Goal: Ask a question

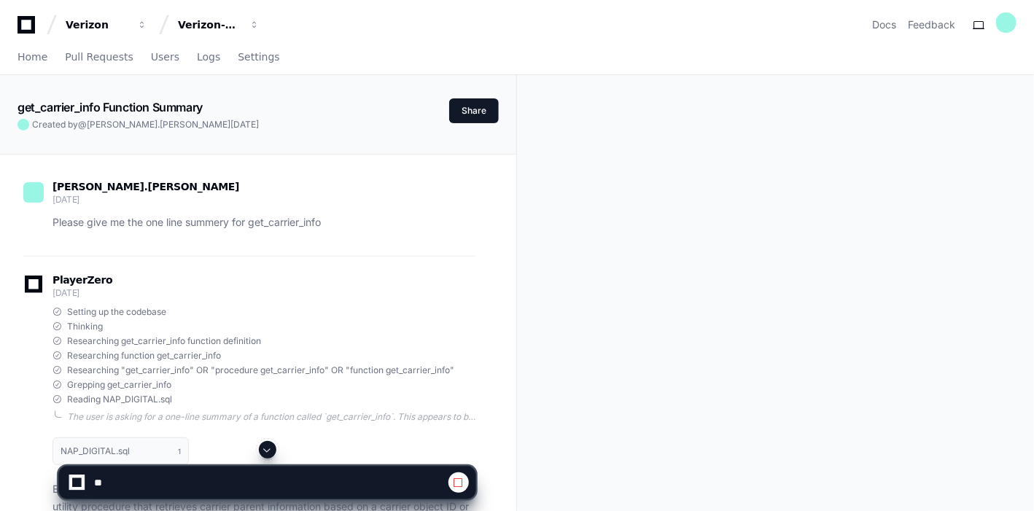
click at [271, 452] on span at bounding box center [268, 450] width 12 height 12
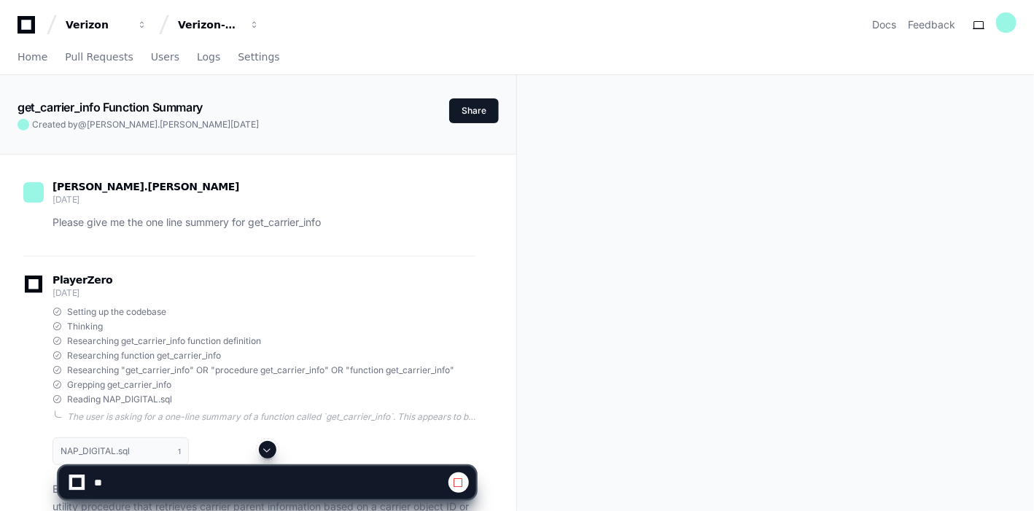
click at [271, 452] on span at bounding box center [268, 450] width 12 height 12
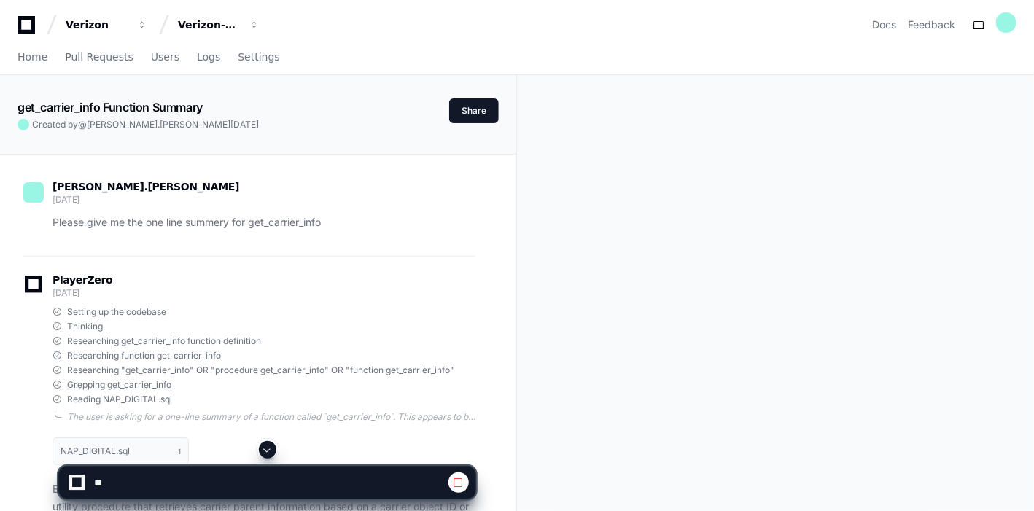
click at [271, 452] on span at bounding box center [268, 450] width 12 height 12
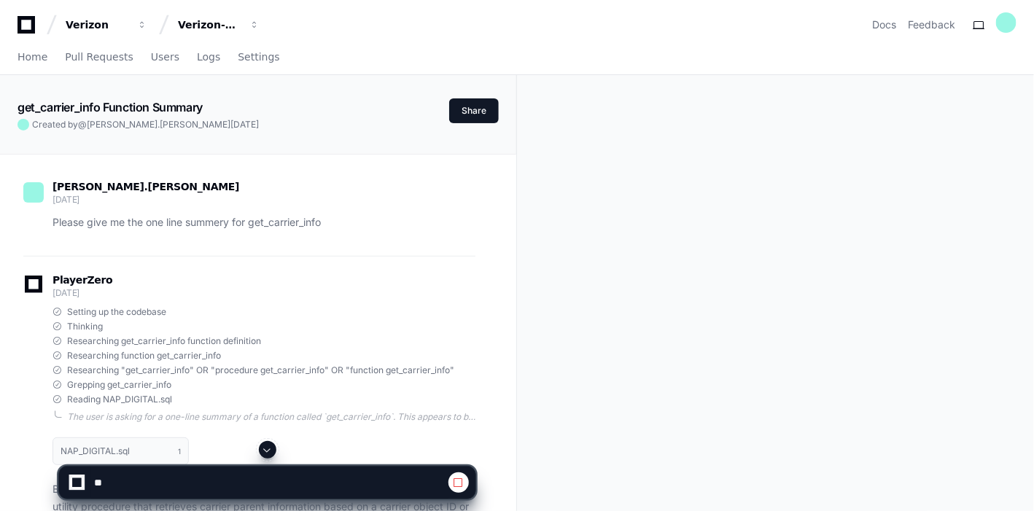
click at [271, 452] on span at bounding box center [268, 450] width 12 height 12
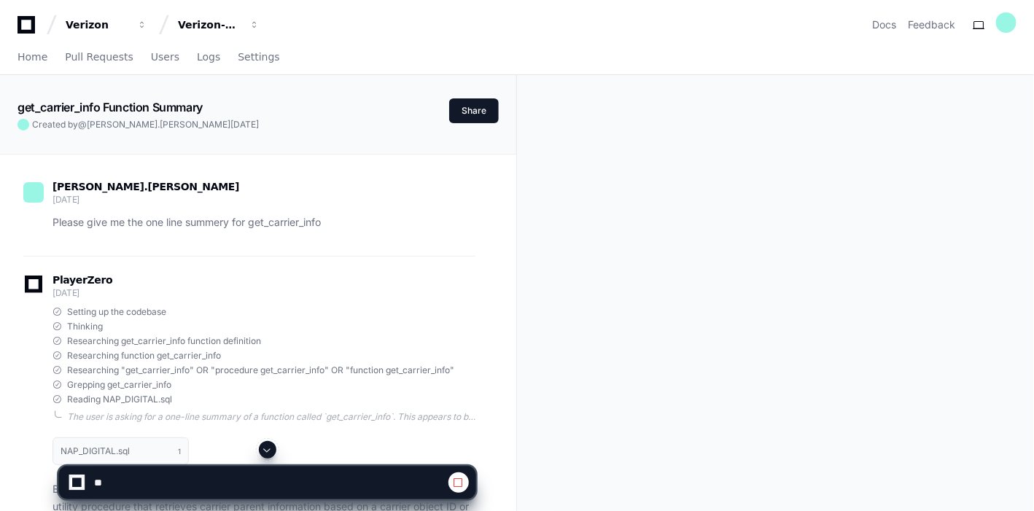
click at [271, 452] on span at bounding box center [268, 450] width 12 height 12
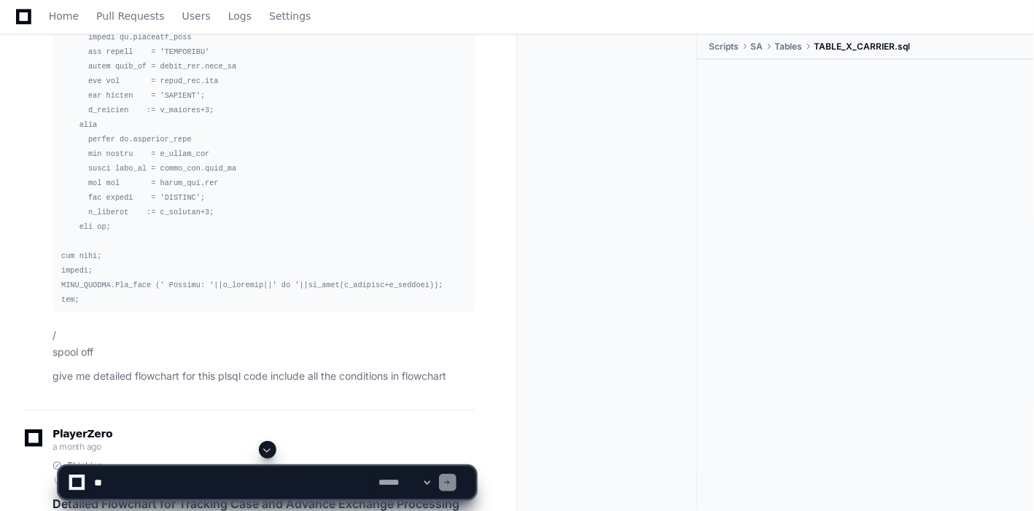
click at [271, 452] on span at bounding box center [268, 450] width 12 height 12
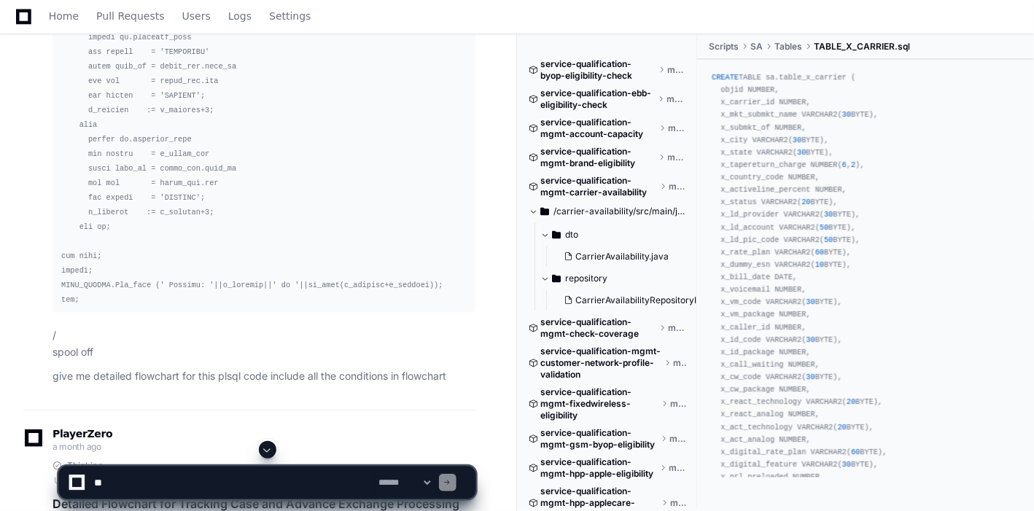
scroll to position [19288, 0]
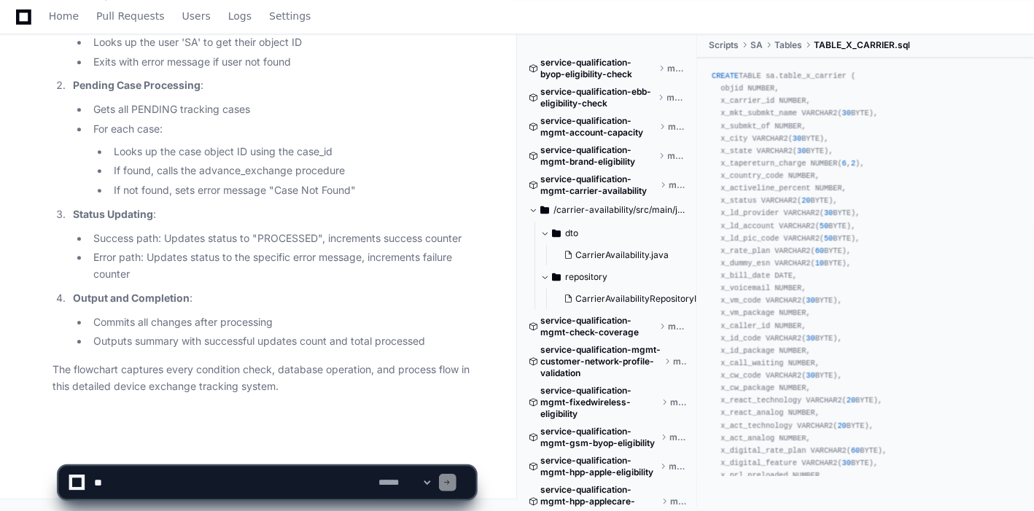
click at [271, 452] on app-app-chat-input "**********" at bounding box center [267, 470] width 418 height 58
click at [433, 487] on select "**********" at bounding box center [404, 483] width 57 height 10
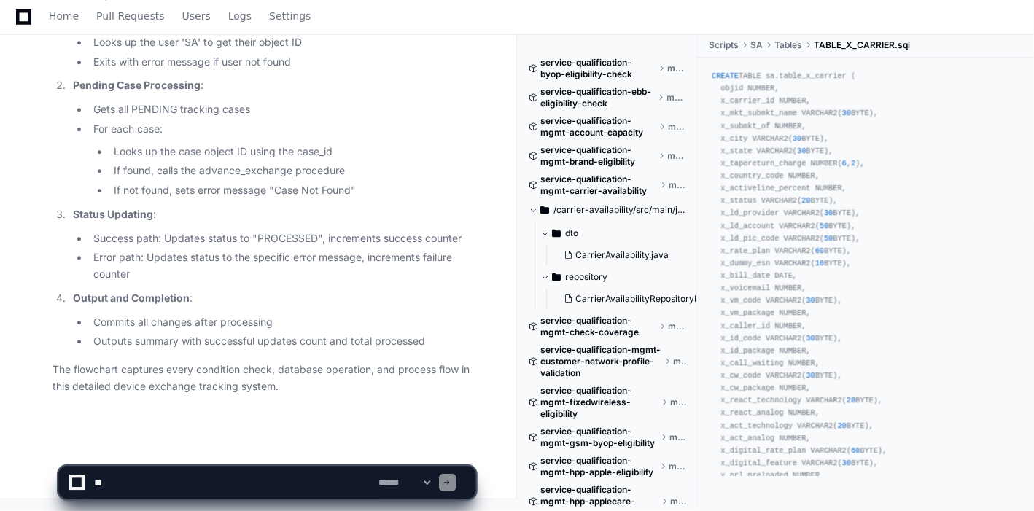
click at [156, 489] on textarea at bounding box center [233, 483] width 285 height 32
click at [75, 488] on div at bounding box center [76, 483] width 9 height 9
click at [123, 482] on textarea at bounding box center [233, 483] width 285 height 32
type textarea "*"
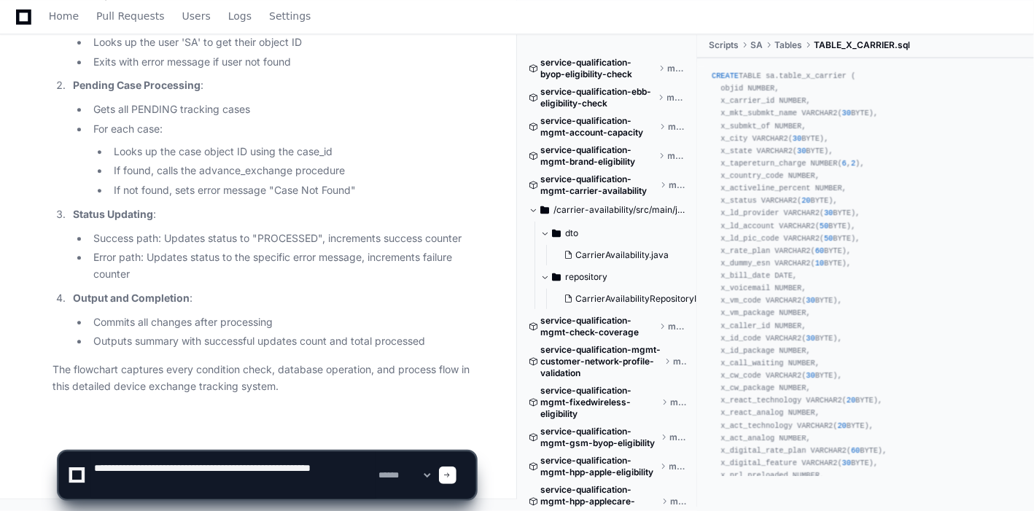
type textarea "**********"
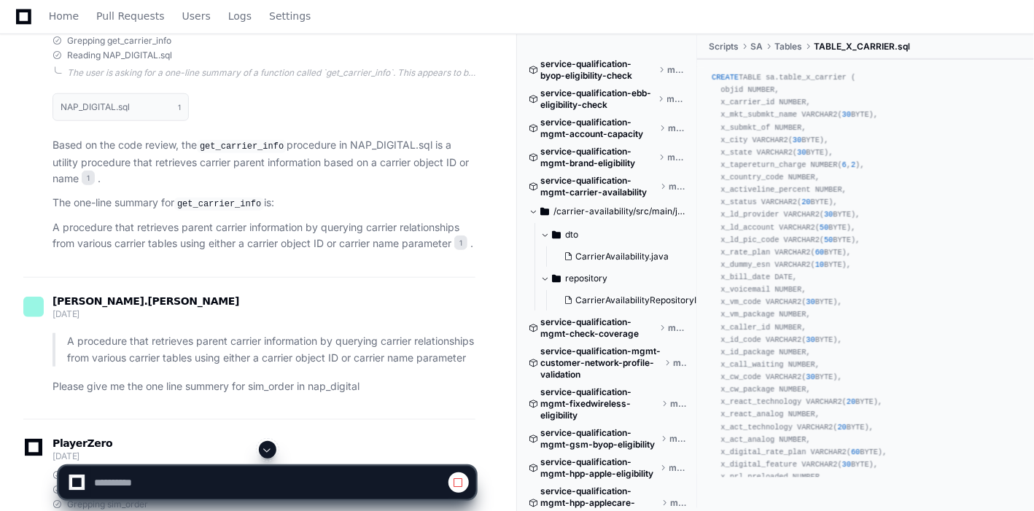
scroll to position [346, 0]
click at [263, 449] on span at bounding box center [268, 450] width 12 height 12
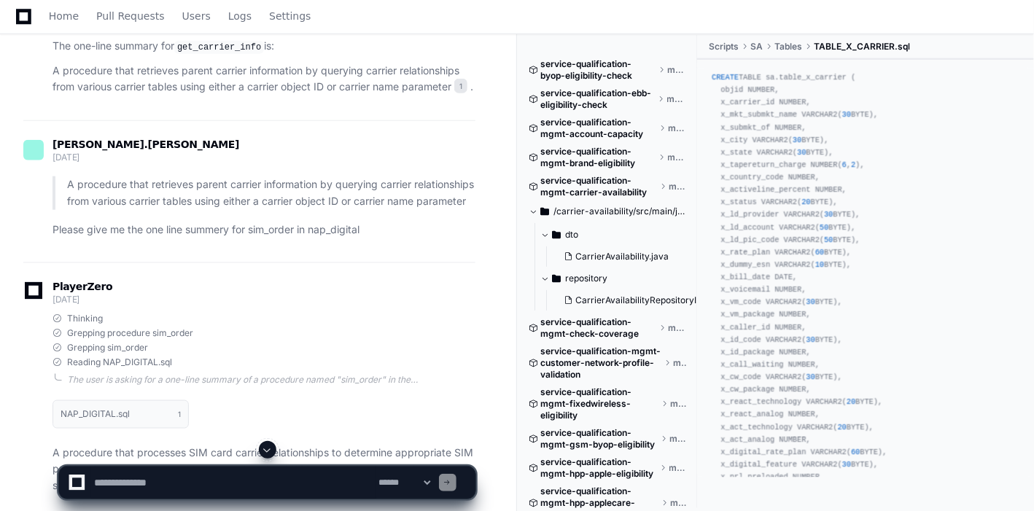
scroll to position [743, 0]
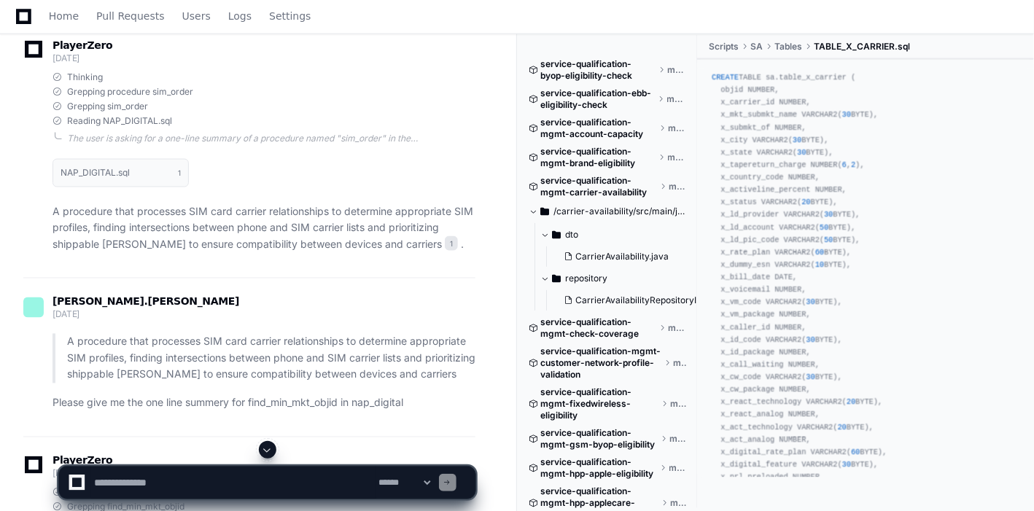
click at [271, 449] on span at bounding box center [268, 450] width 12 height 12
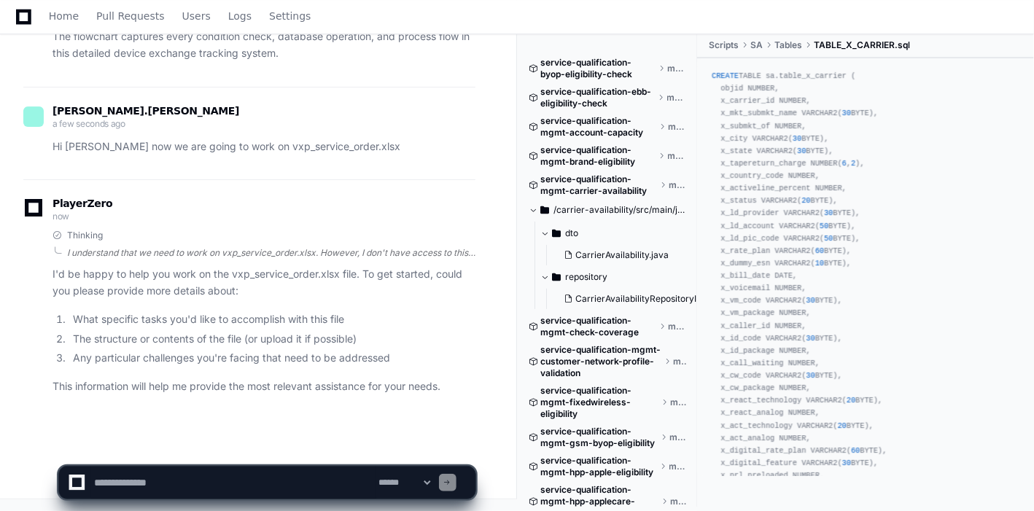
click at [309, 255] on div "I understand that we need to work on vxp_service_order.xlsx. However, I don't h…" at bounding box center [271, 253] width 409 height 12
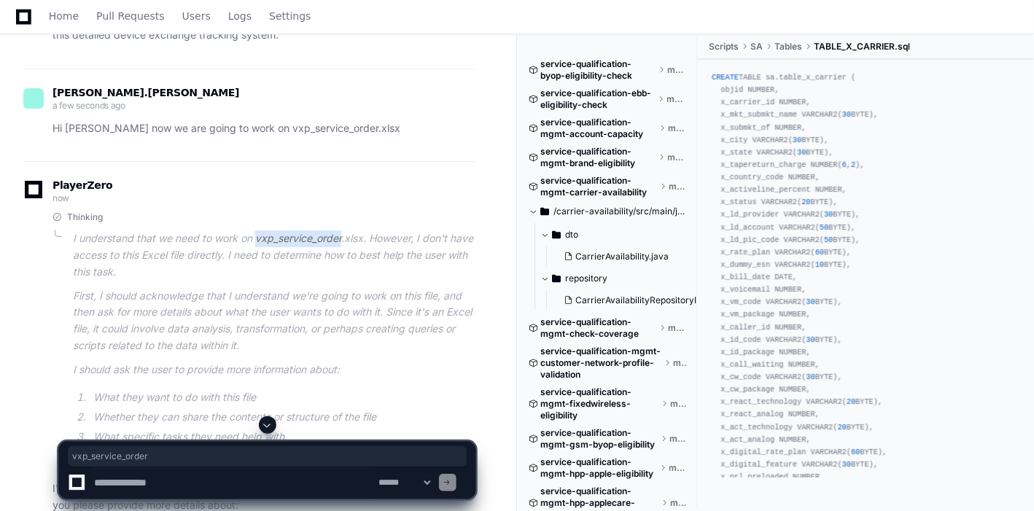
click at [309, 255] on p "I understand that we need to work on vxp_service_order.xlsx. However, I don't h…" at bounding box center [274, 256] width 403 height 50
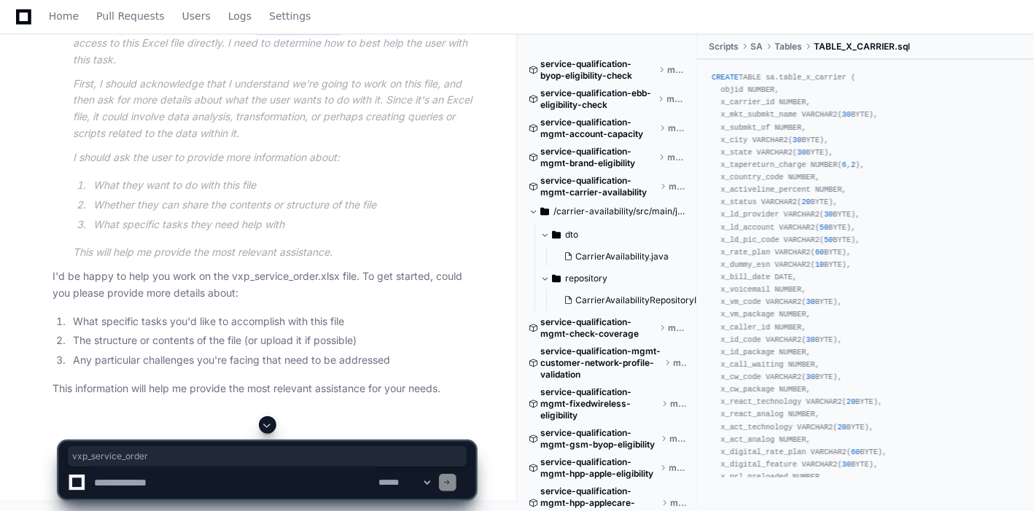
scroll to position [19854, 0]
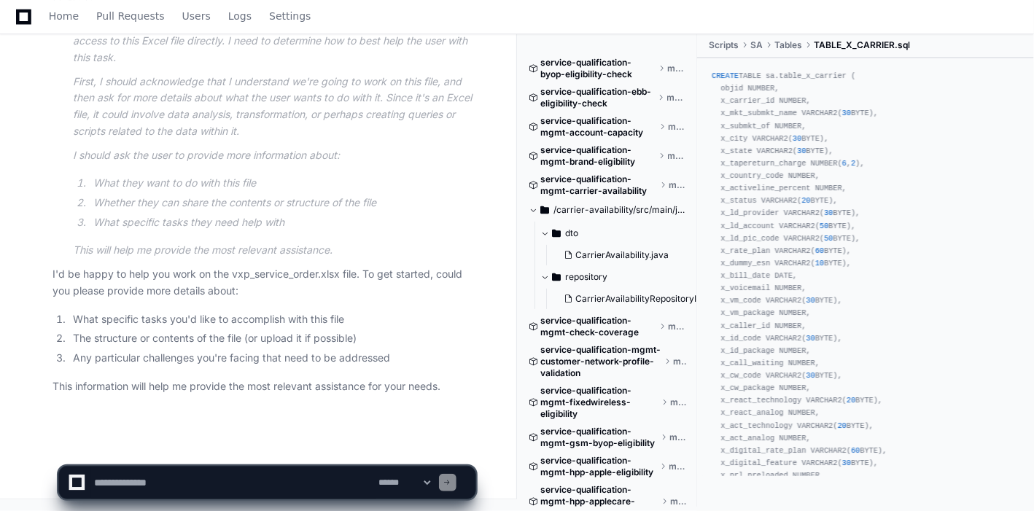
click at [233, 445] on app-app-chat-input "**********" at bounding box center [267, 470] width 418 height 58
click at [144, 338] on li "The structure or contents of the file (or upload it if possible)" at bounding box center [272, 338] width 407 height 17
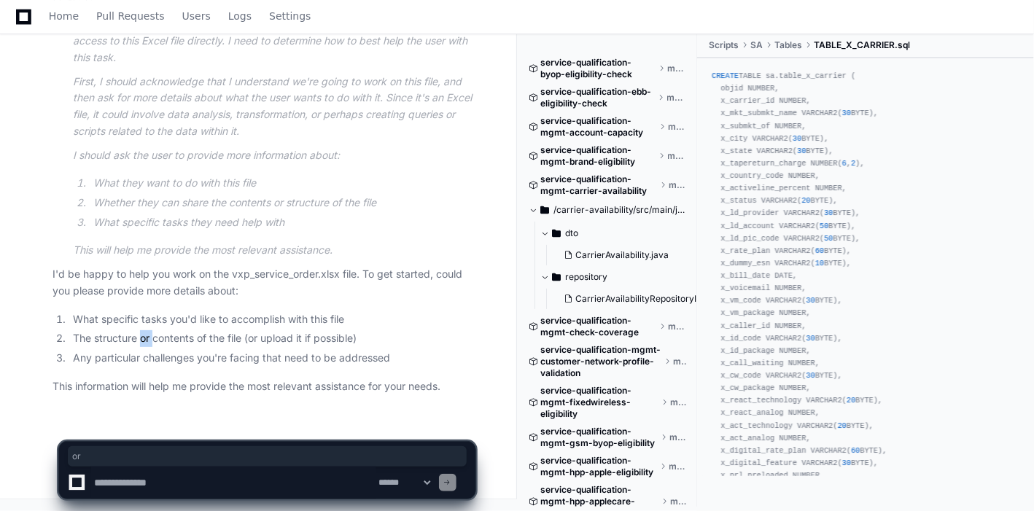
click at [144, 338] on li "The structure or contents of the file (or upload it if possible)" at bounding box center [272, 338] width 407 height 17
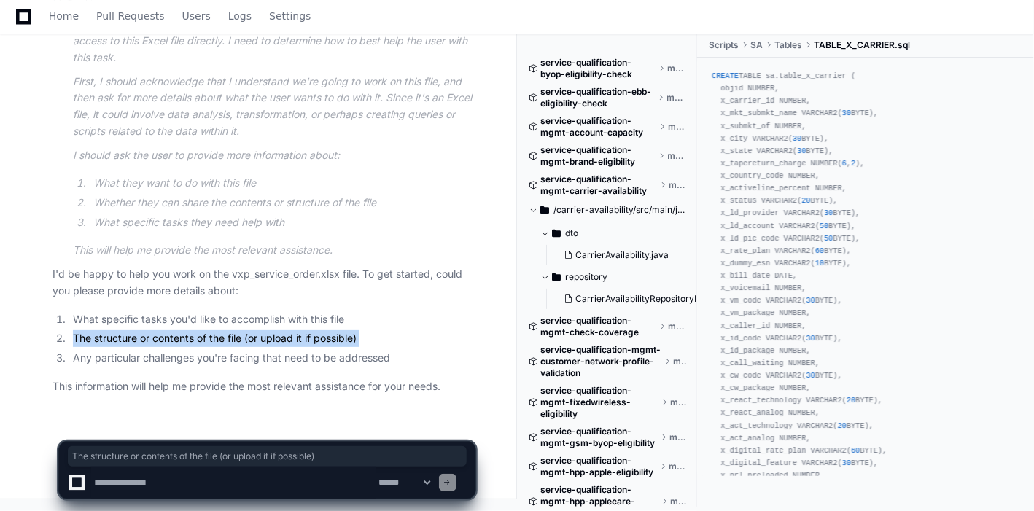
click at [144, 338] on li "The structure or contents of the file (or upload it if possible)" at bounding box center [272, 338] width 407 height 17
click at [162, 342] on li "The structure or contents of the file (or upload it if possible)" at bounding box center [272, 338] width 407 height 17
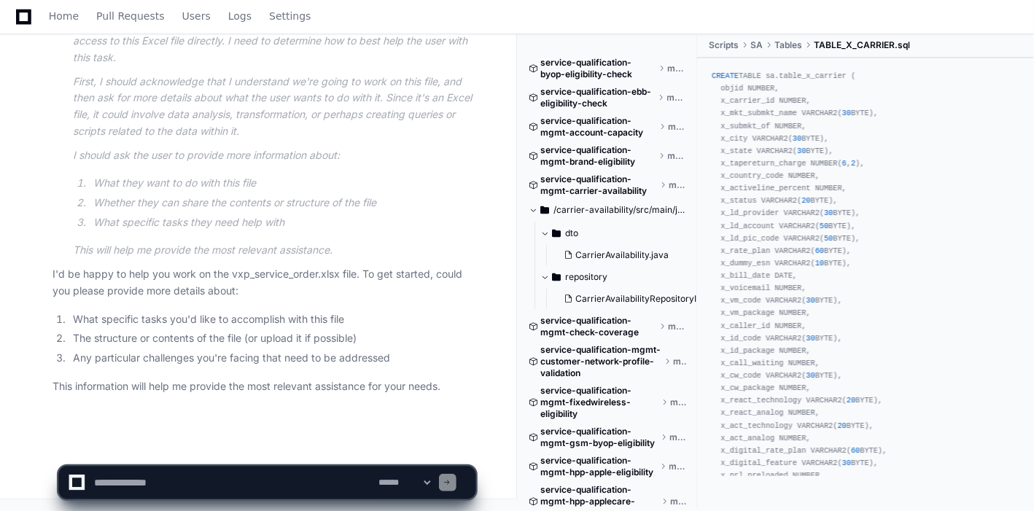
scroll to position [19853, 0]
click at [144, 476] on textarea at bounding box center [233, 483] width 285 height 32
type textarea "**********"
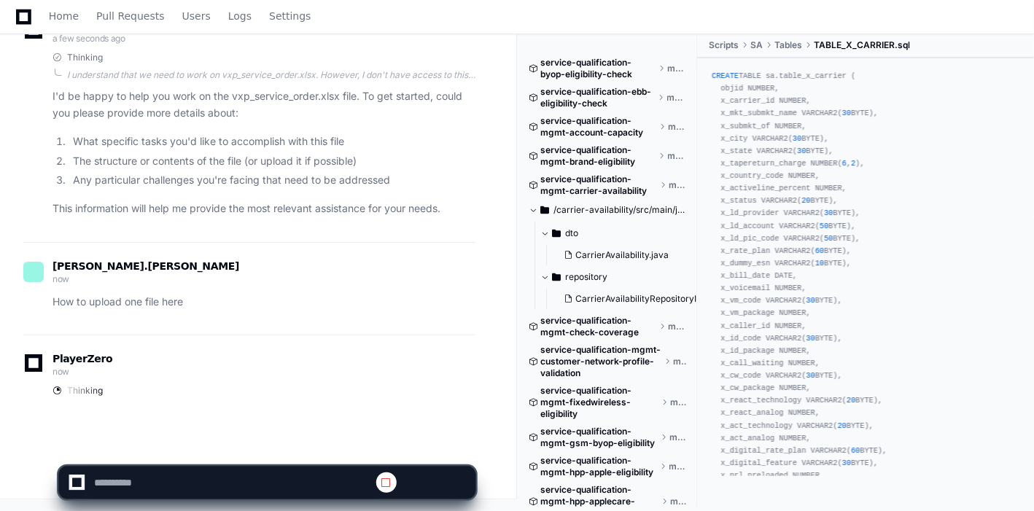
scroll to position [0, 0]
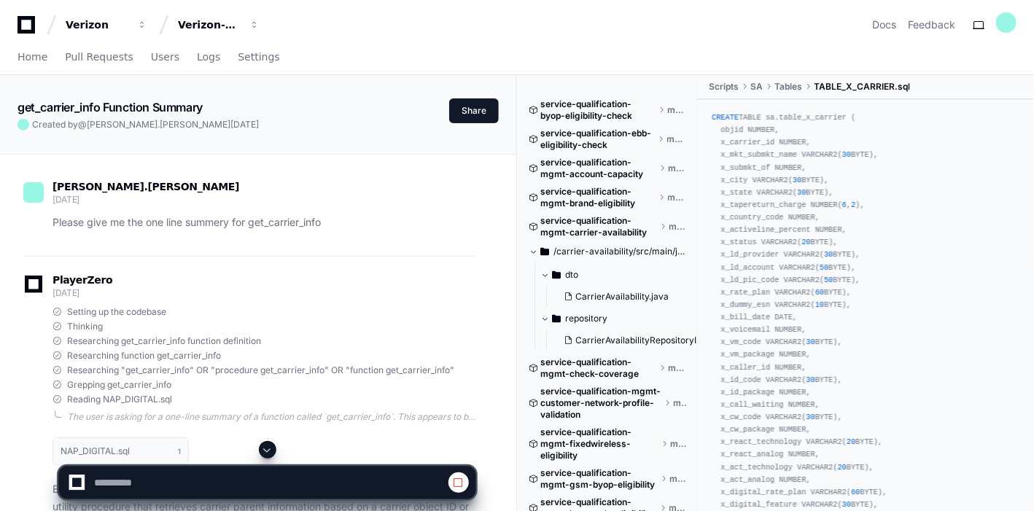
click at [265, 451] on span at bounding box center [268, 450] width 12 height 12
click at [268, 448] on span at bounding box center [268, 450] width 12 height 12
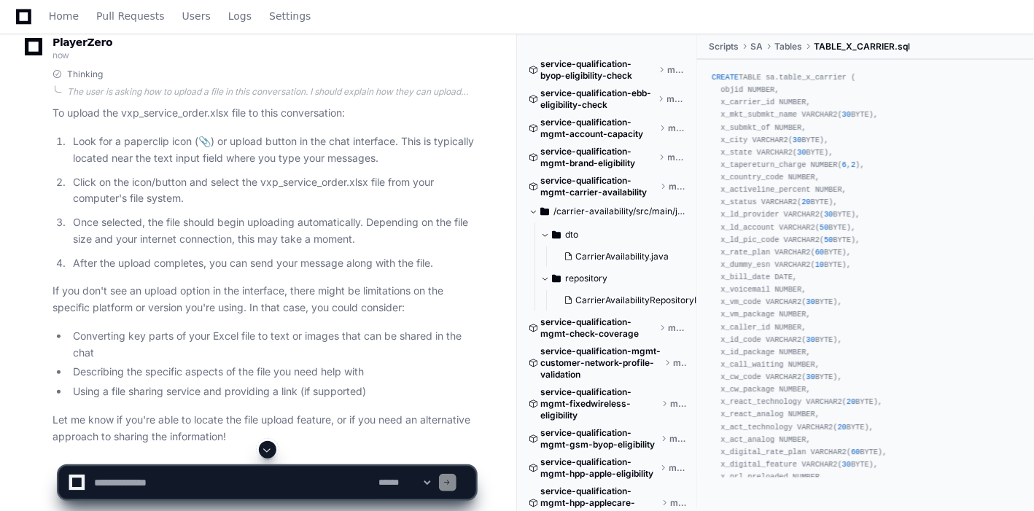
scroll to position [20098, 0]
click at [206, 162] on p "Look for a paperclip icon (📎) or upload button in the chat interface. This is t…" at bounding box center [274, 150] width 403 height 34
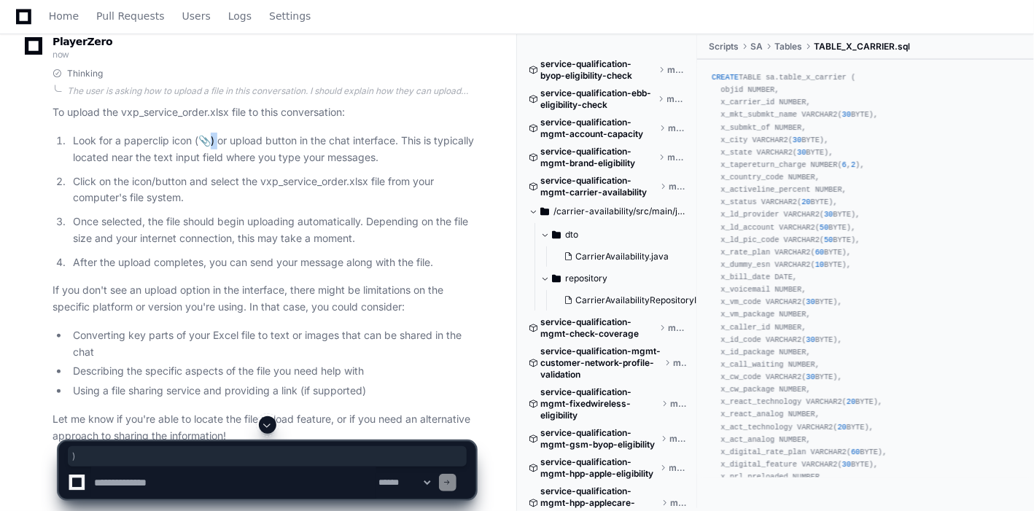
click at [206, 162] on p "Look for a paperclip icon (📎) or upload button in the chat interface. This is t…" at bounding box center [274, 150] width 403 height 34
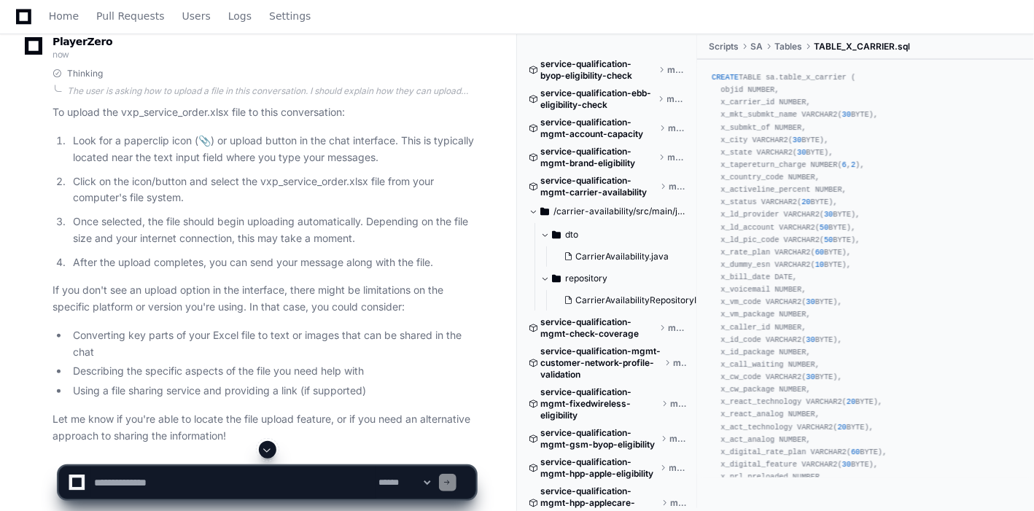
click at [204, 161] on p "Look for a paperclip icon (📎) or upload button in the chat interface. This is t…" at bounding box center [274, 150] width 403 height 34
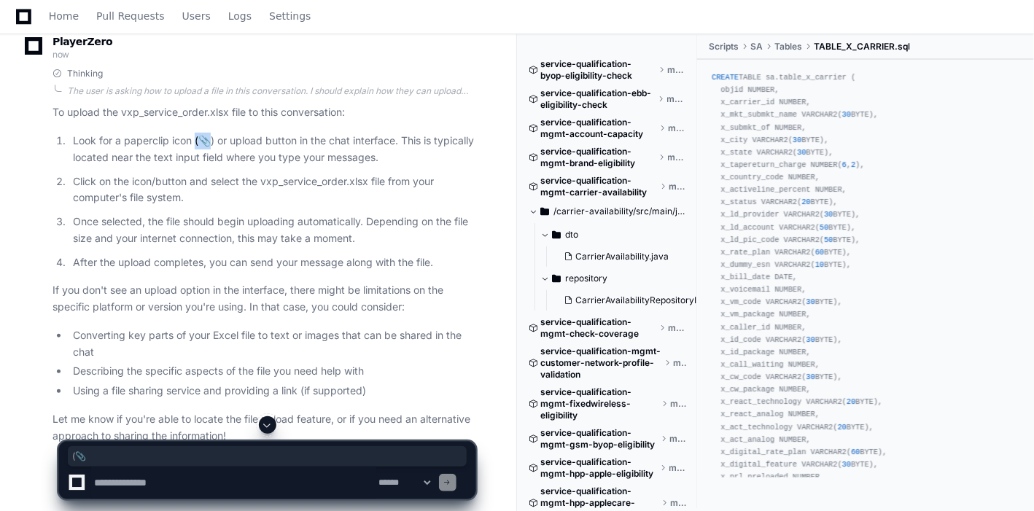
click at [204, 161] on p "Look for a paperclip icon (📎) or upload button in the chat interface. This is t…" at bounding box center [274, 150] width 403 height 34
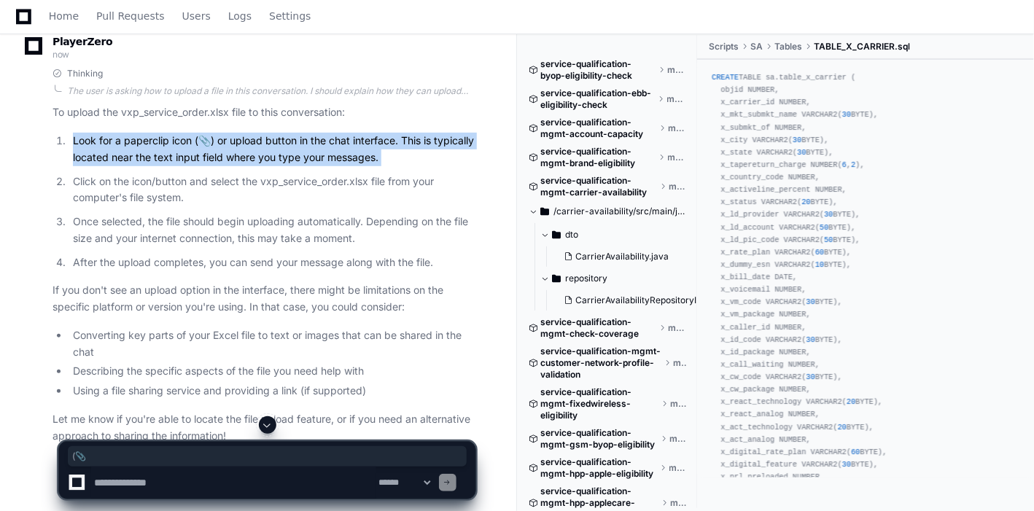
click at [204, 161] on p "Look for a paperclip icon (📎) or upload button in the chat interface. This is t…" at bounding box center [274, 150] width 403 height 34
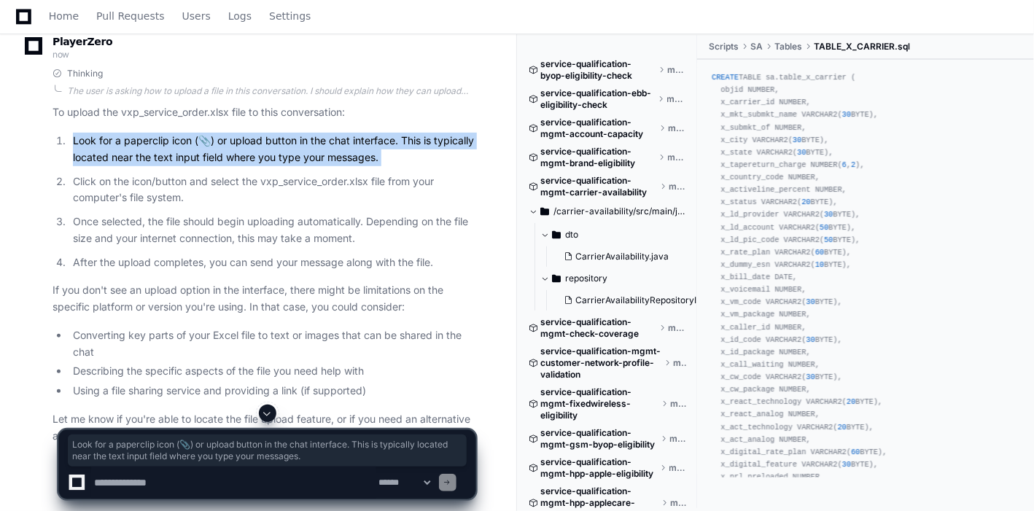
click at [204, 161] on p "Look for a paperclip icon (📎) or upload button in the chat interface. This is t…" at bounding box center [274, 150] width 403 height 34
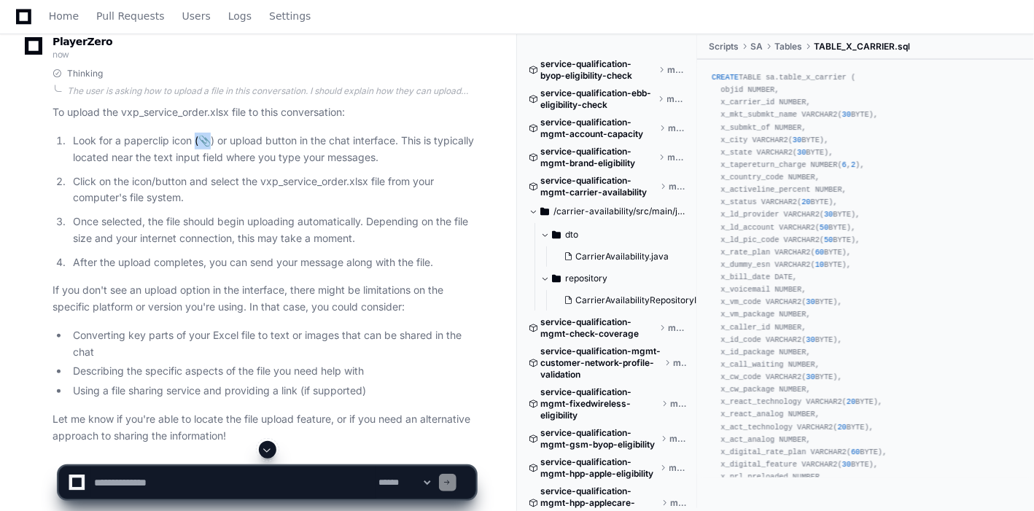
click at [204, 161] on p "Look for a paperclip icon (📎) or upload button in the chat interface. This is t…" at bounding box center [274, 150] width 403 height 34
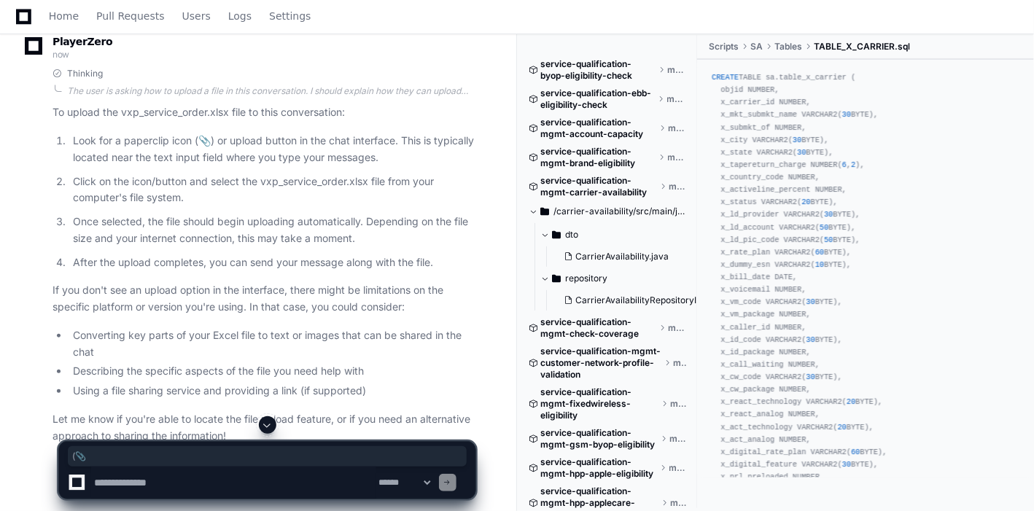
click at [257, 201] on p "Click on the icon/button and select the vxp_service_order.xlsx file from your c…" at bounding box center [274, 191] width 403 height 34
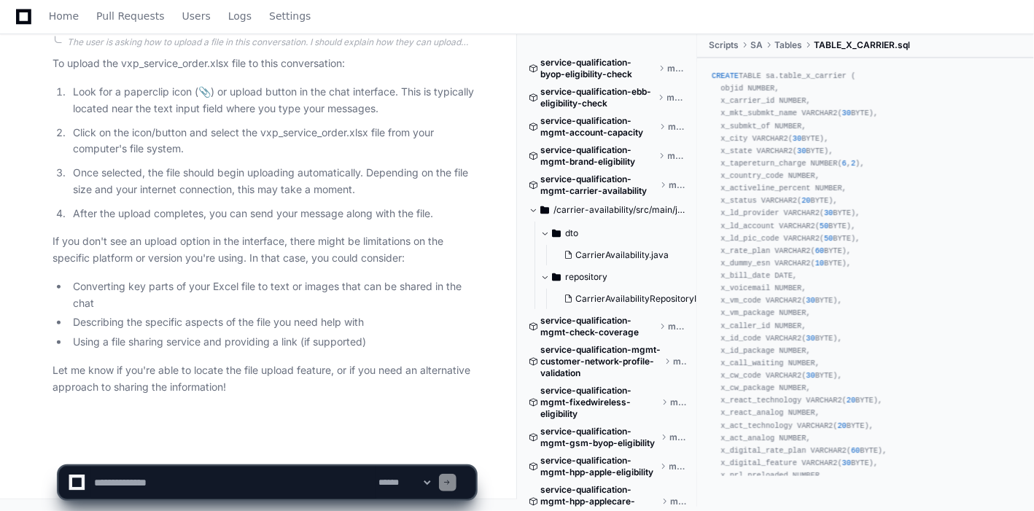
scroll to position [20165, 0]
click at [399, 484] on select "**********" at bounding box center [404, 483] width 57 height 10
click at [314, 480] on textarea at bounding box center [233, 483] width 285 height 32
click at [77, 484] on div at bounding box center [76, 483] width 9 height 9
click at [66, 479] on div at bounding box center [76, 483] width 26 height 16
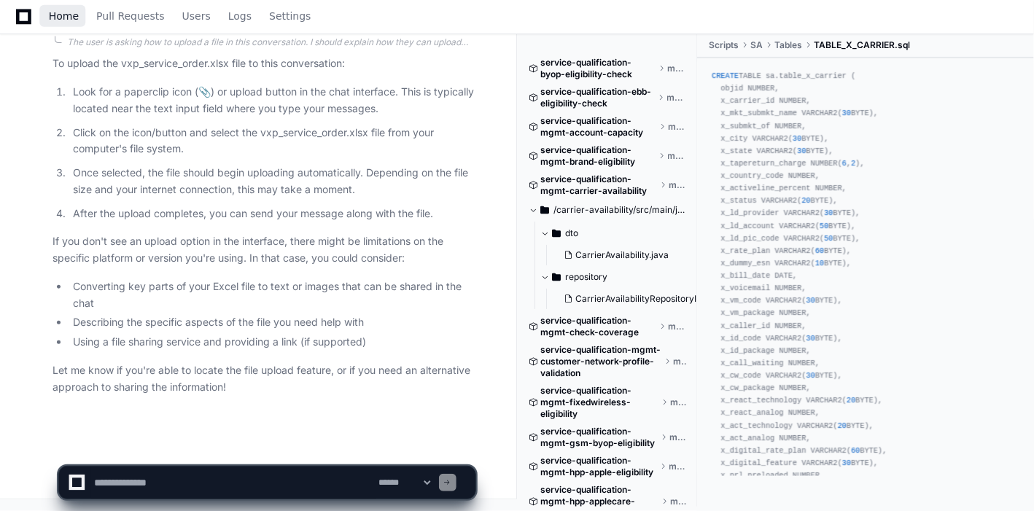
click at [71, 18] on span "Home" at bounding box center [64, 16] width 30 height 9
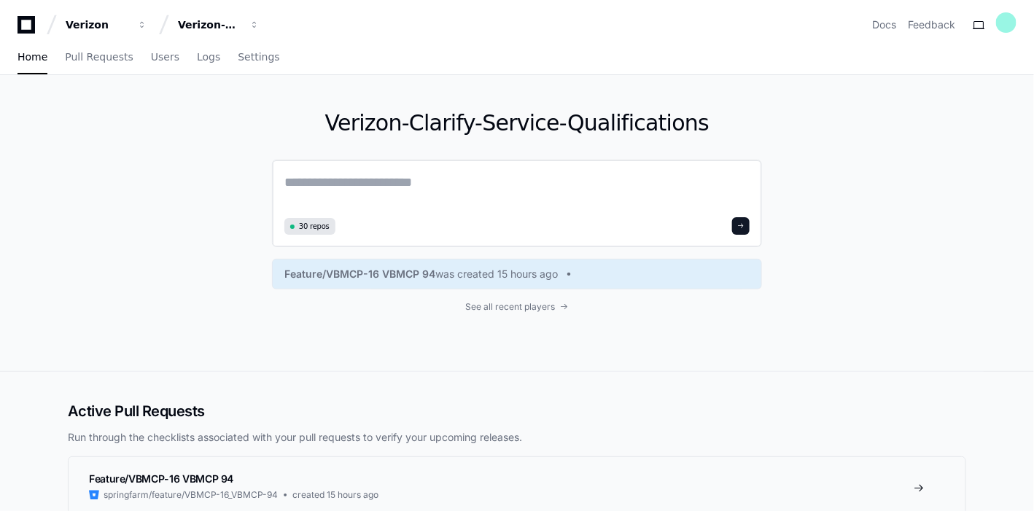
click at [322, 184] on textarea at bounding box center [517, 192] width 465 height 41
click at [93, 55] on span "Pull Requests" at bounding box center [99, 57] width 68 height 9
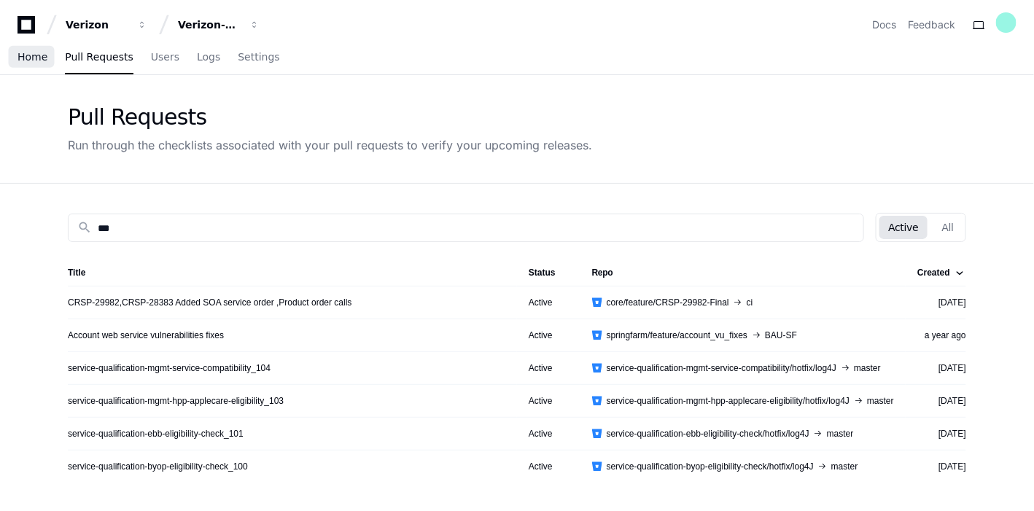
click at [44, 57] on span "Home" at bounding box center [33, 57] width 30 height 9
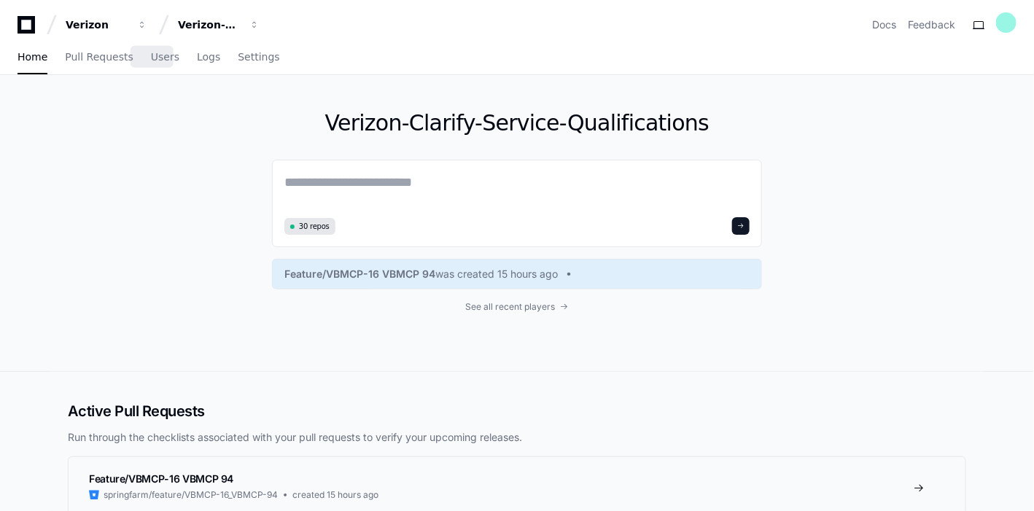
click at [173, 63] on div "Home Pull Requests Users Logs Settings" at bounding box center [149, 58] width 263 height 34
click at [34, 61] on span "Home" at bounding box center [33, 57] width 30 height 9
click at [879, 23] on link "Docs" at bounding box center [885, 25] width 24 height 15
